Goal: Task Accomplishment & Management: Use online tool/utility

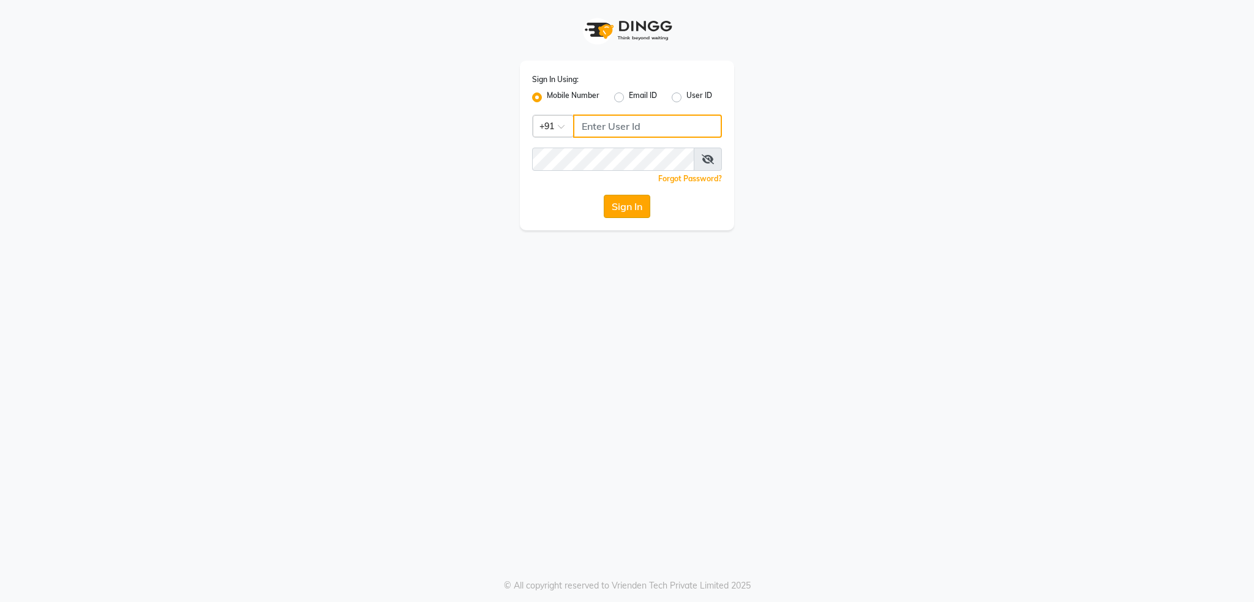
type input "8806190127"
click at [631, 210] on button "Sign In" at bounding box center [627, 206] width 47 height 23
click at [631, 210] on div "Sign In" at bounding box center [627, 206] width 190 height 23
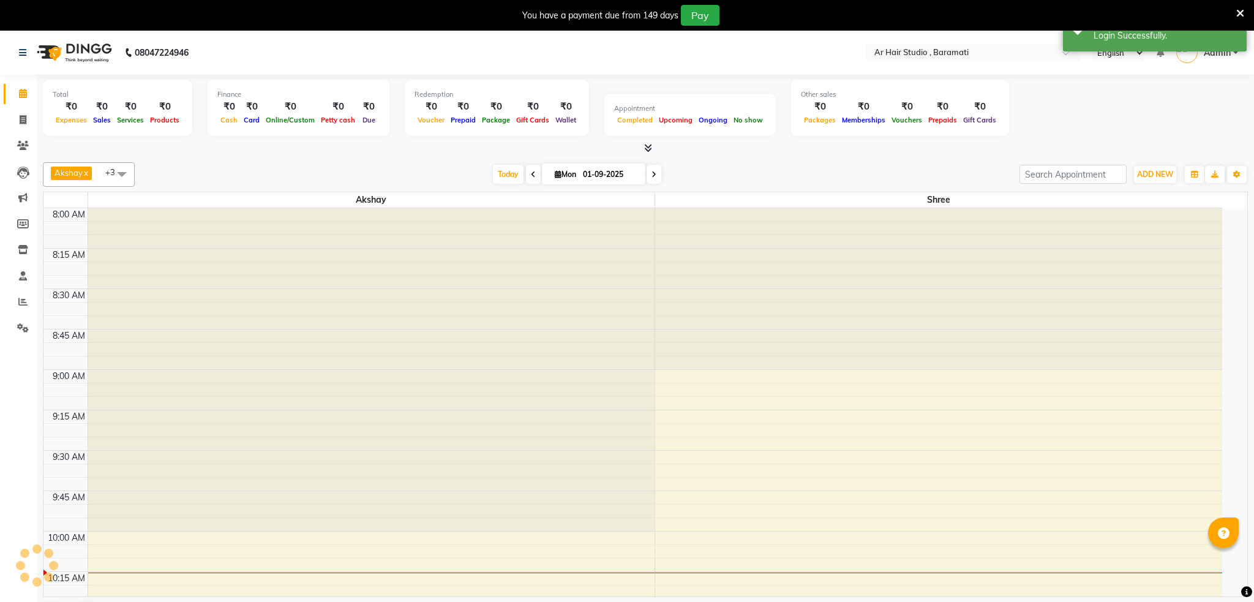
select select "en"
